Goal: Task Accomplishment & Management: Manage account settings

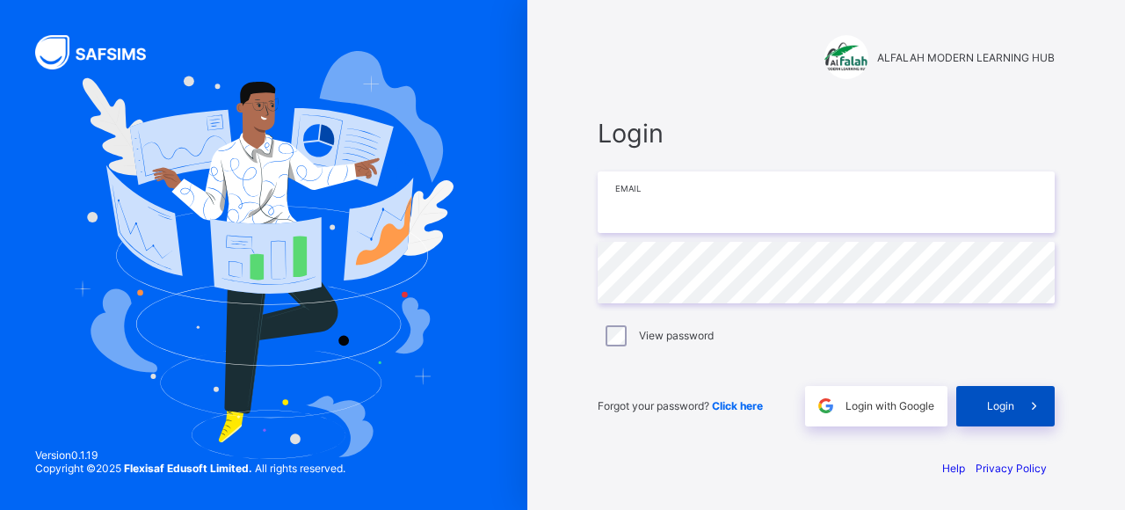
type input "**********"
click at [994, 411] on span "Login" at bounding box center [1000, 405] width 27 height 13
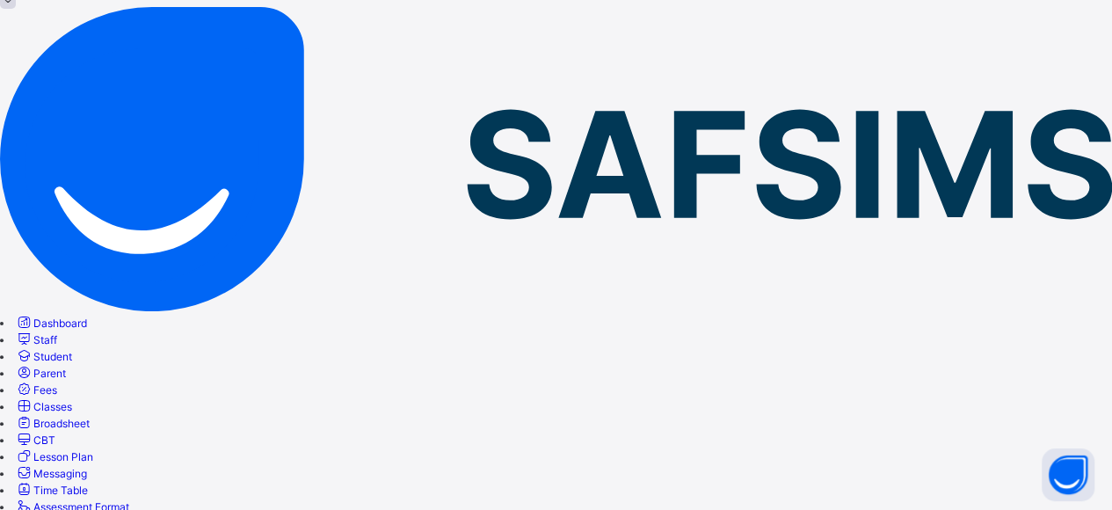
scroll to position [106, 0]
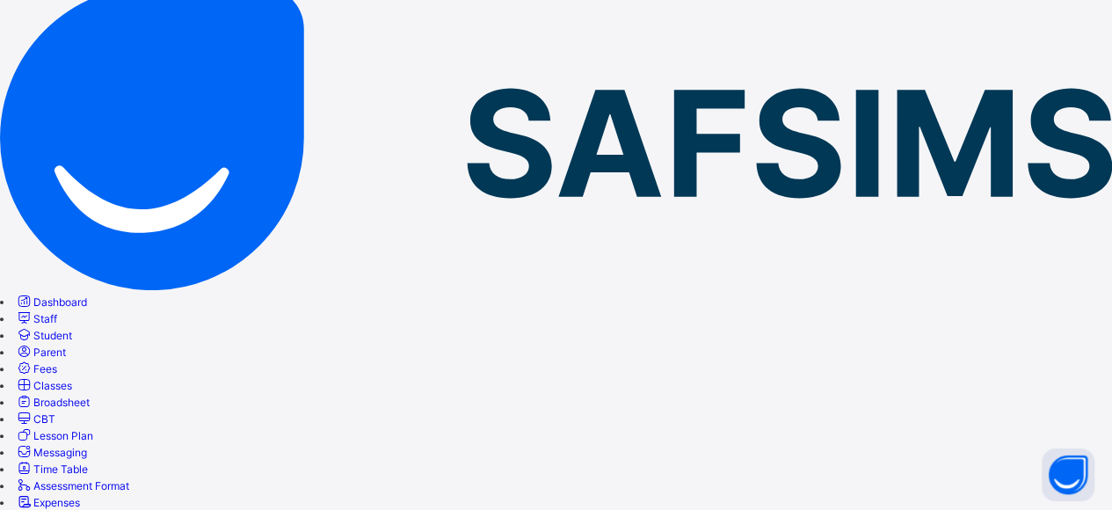
click at [93, 429] on span "Lesson Plan" at bounding box center [63, 435] width 60 height 13
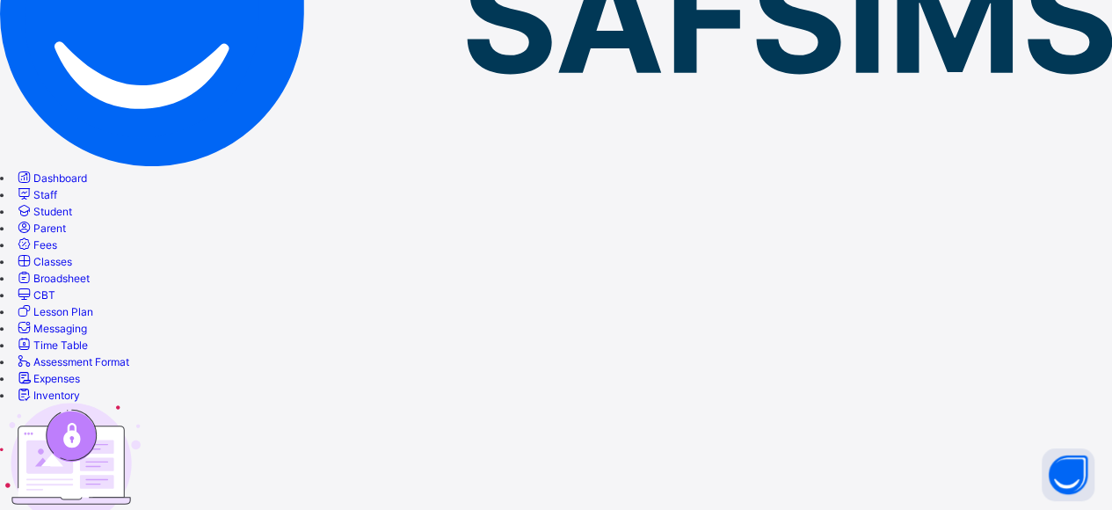
scroll to position [70, 0]
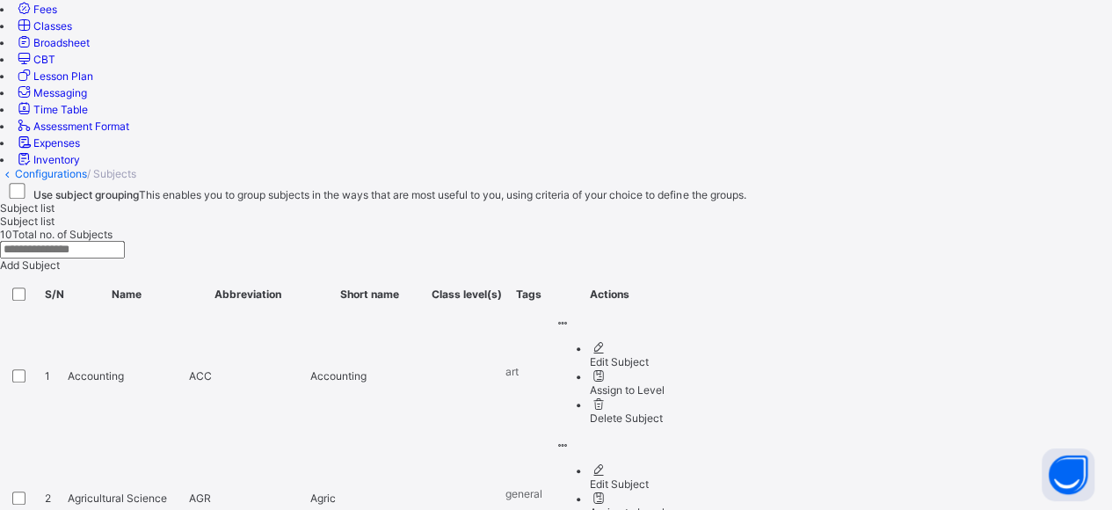
scroll to position [466, 0]
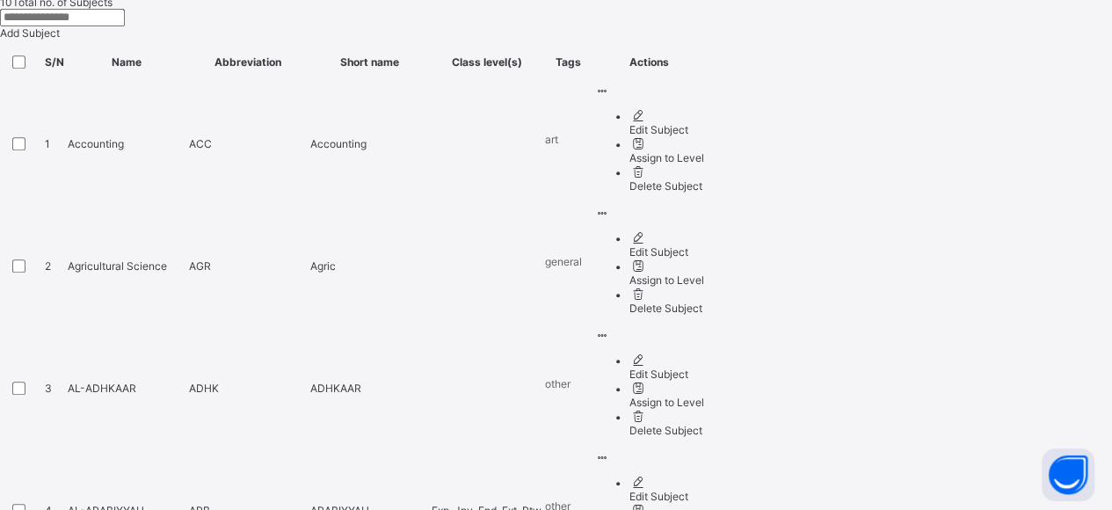
scroll to position [702, 0]
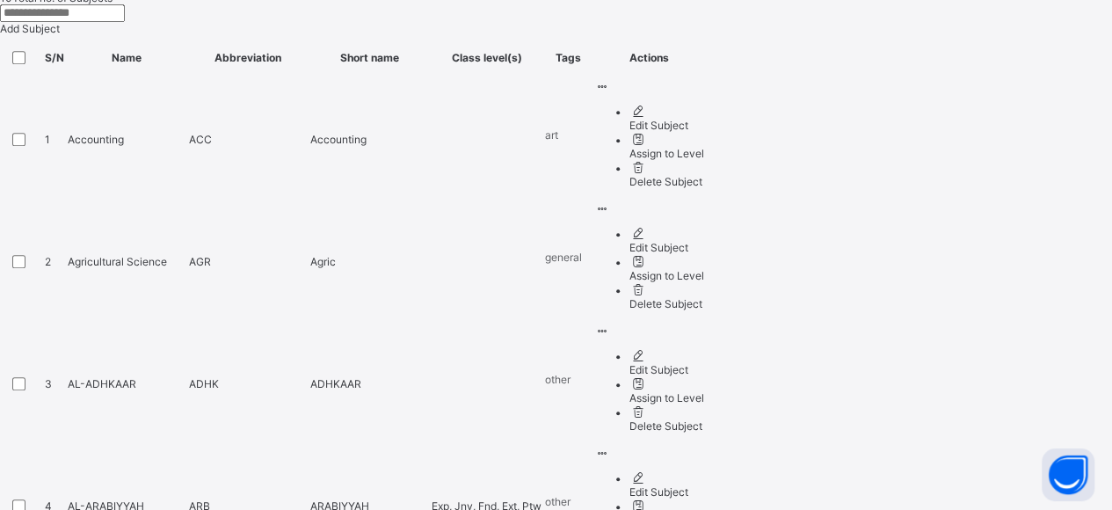
scroll to position [710, 0]
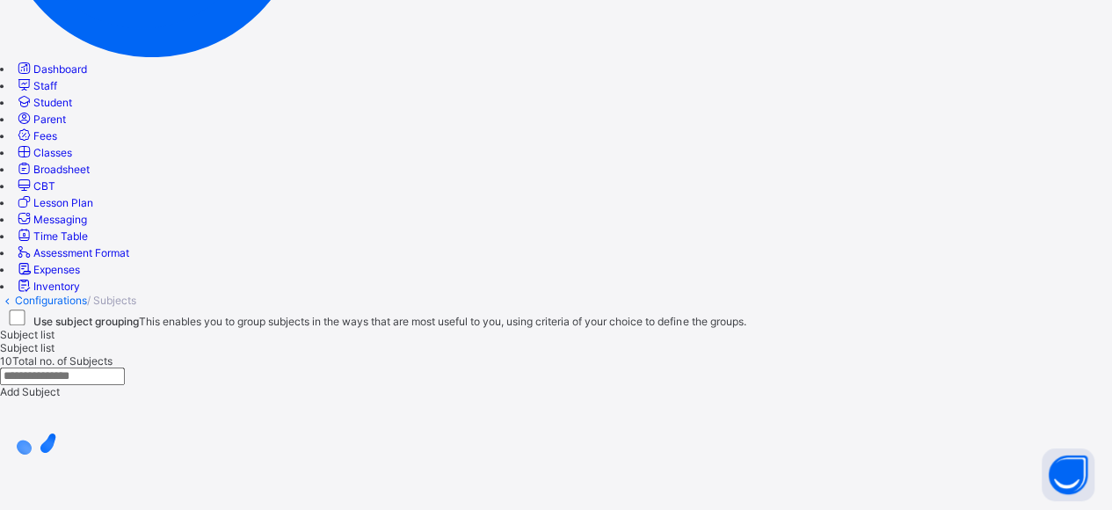
drag, startPoint x: 1066, startPoint y: 472, endPoint x: 1077, endPoint y: 510, distance: 39.5
click at [1077, 509] on html "Subjects First Term / [DATE]-[DATE] [PERSON_NAME] [EMAIL_ADDRESS][DOMAIN_NAME] …" at bounding box center [556, 232] width 1112 height 1142
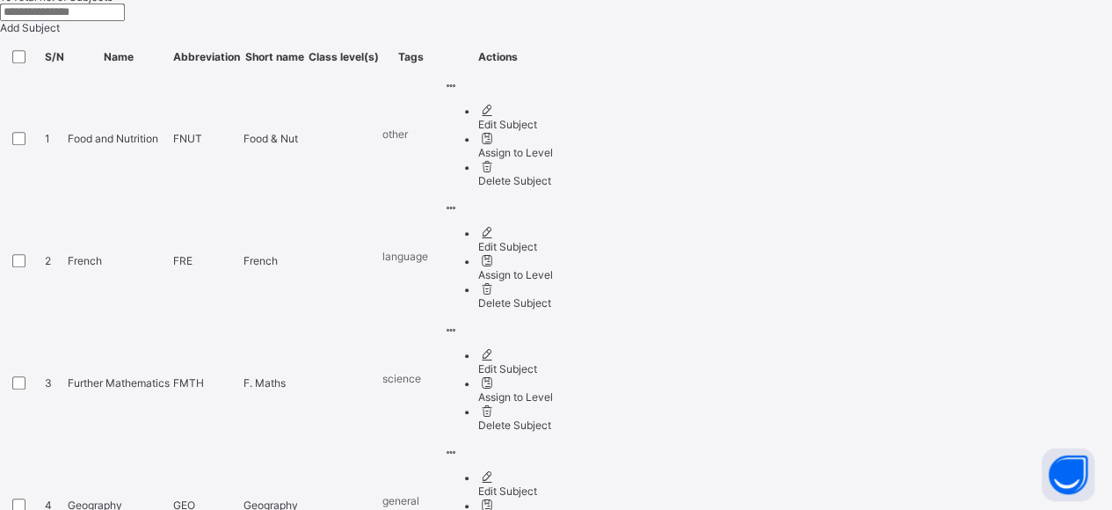
scroll to position [710, 0]
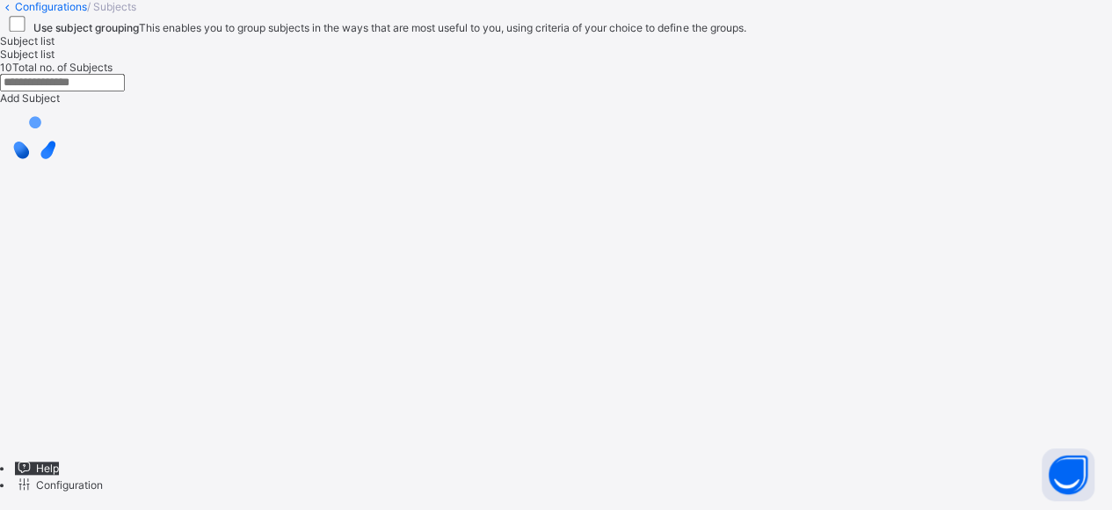
scroll to position [339, 0]
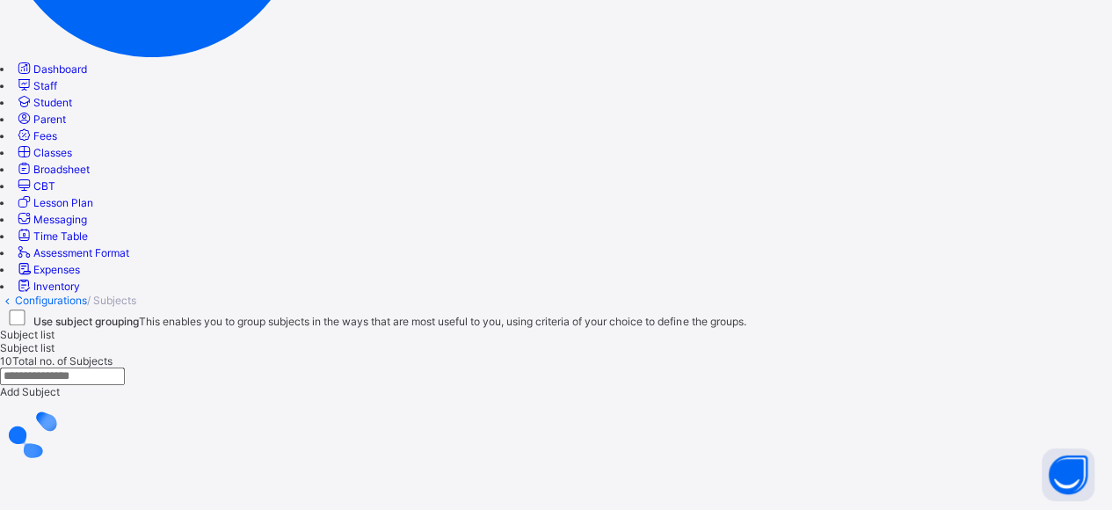
click at [893, 467] on div at bounding box center [556, 434] width 1112 height 73
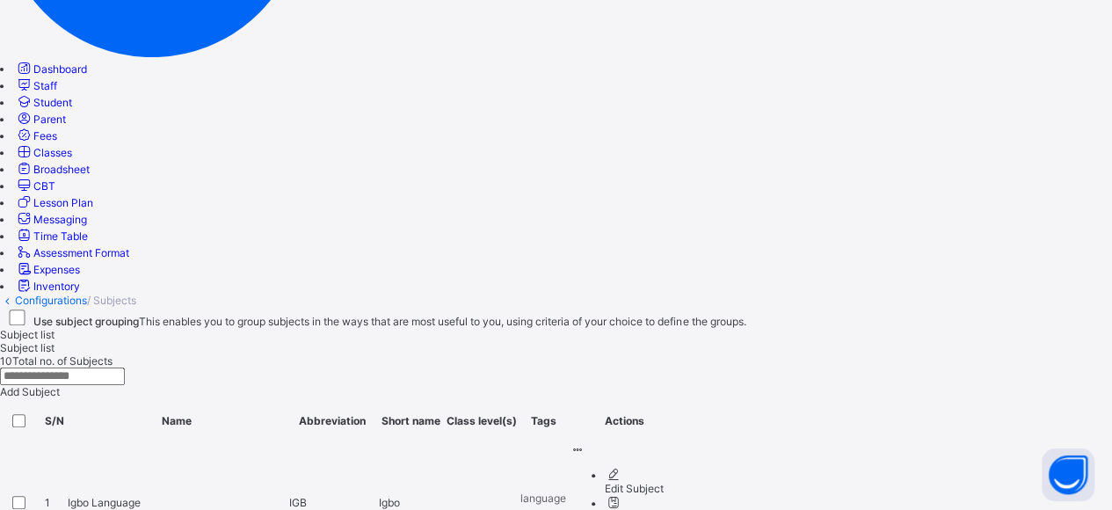
scroll to position [710, 0]
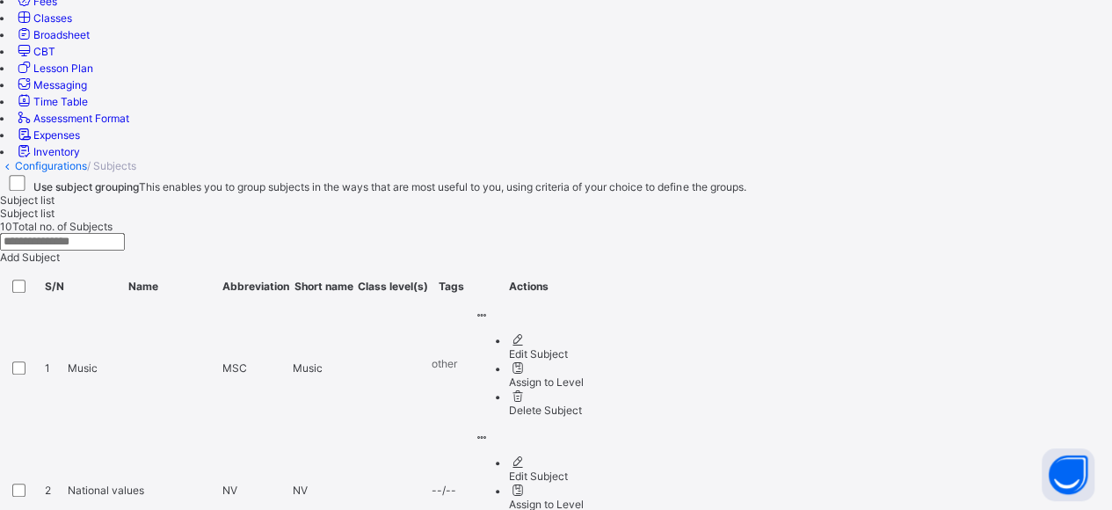
scroll to position [455, 0]
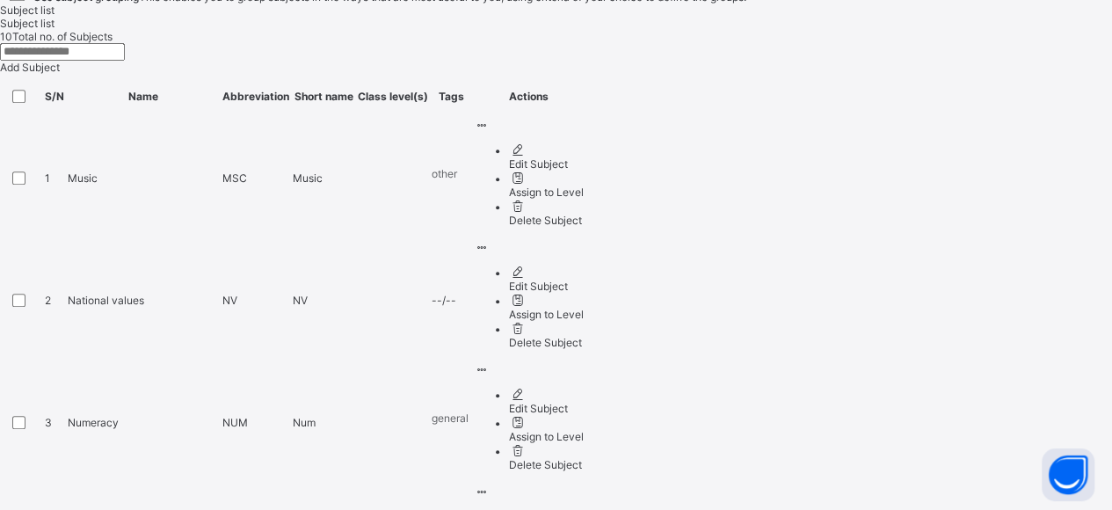
scroll to position [710, 0]
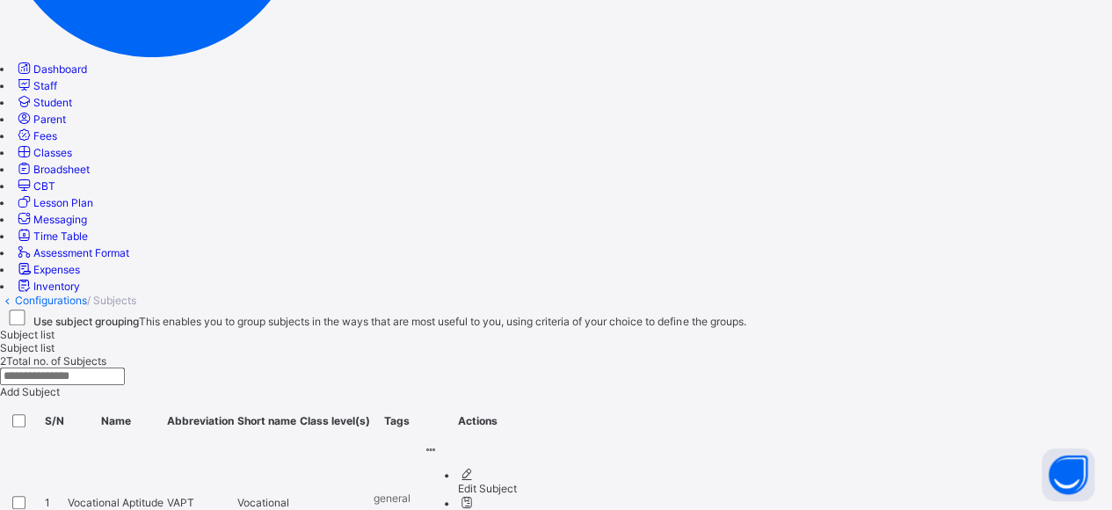
scroll to position [241, 0]
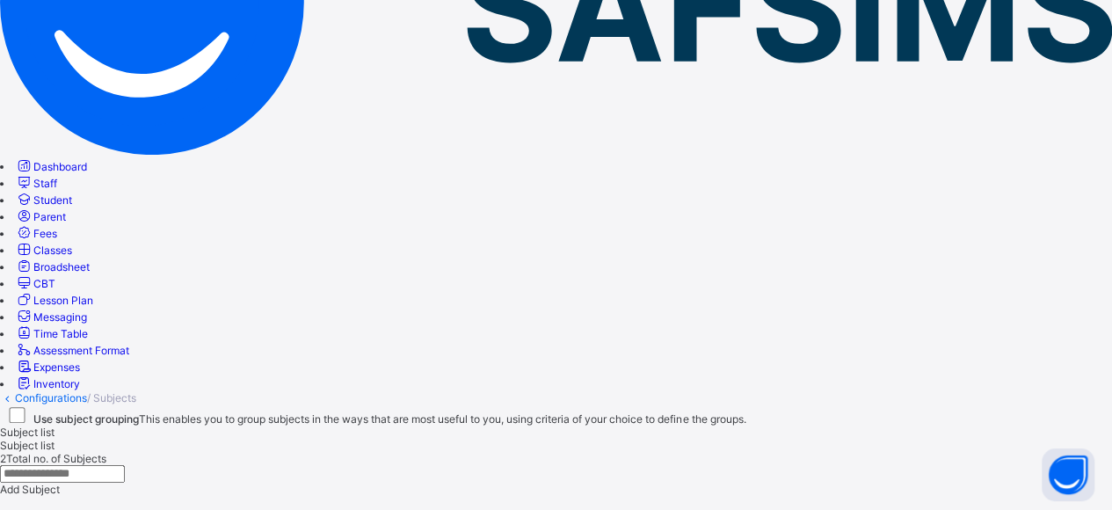
click at [72, 244] on span "Classes" at bounding box center [52, 250] width 39 height 13
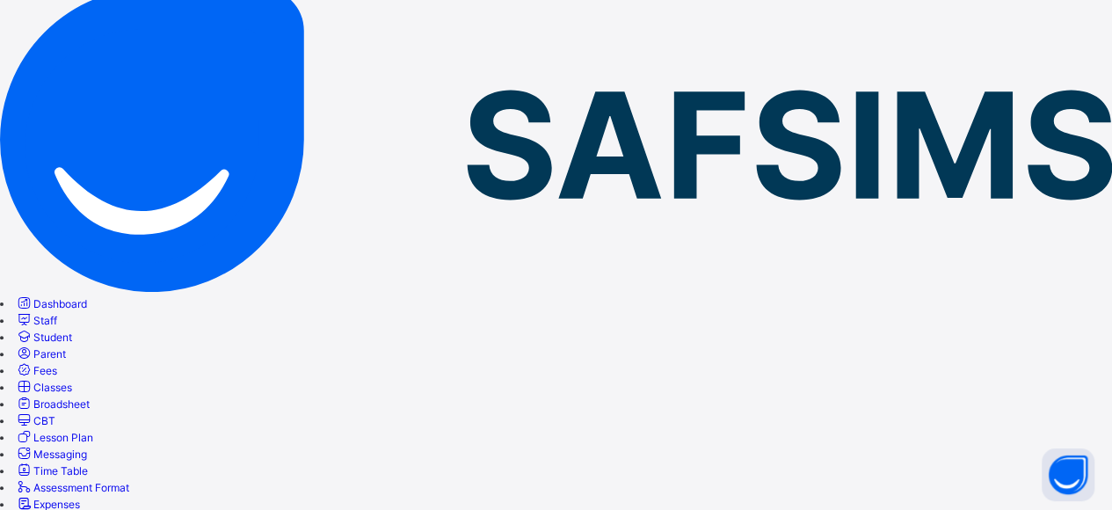
scroll to position [109, 0]
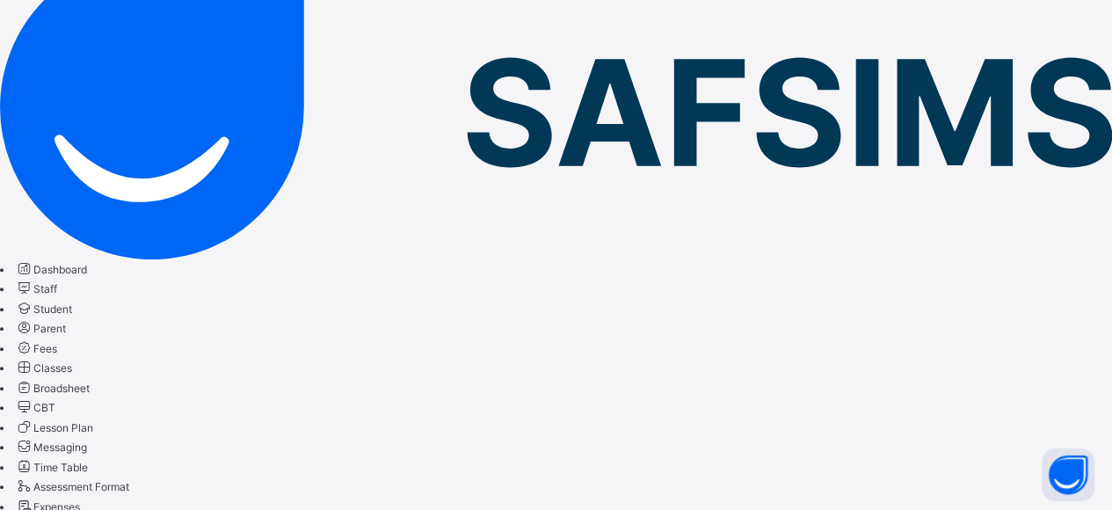
scroll to position [168, 0]
